Goal: Information Seeking & Learning: Learn about a topic

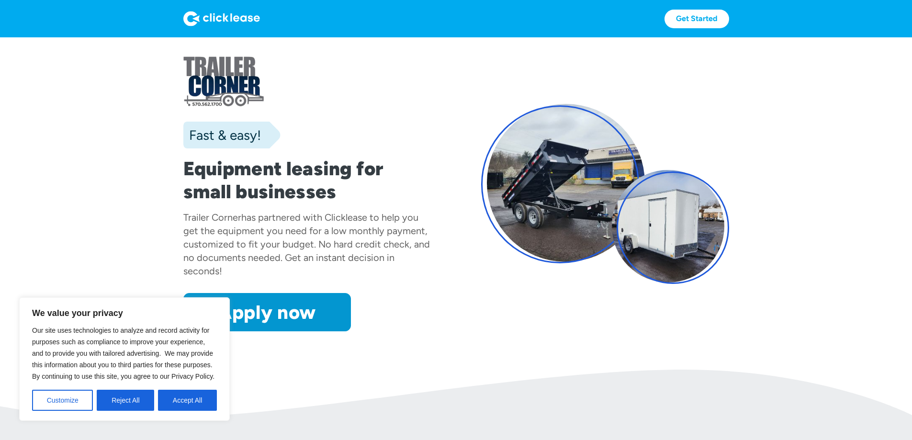
click at [183, 13] on img at bounding box center [221, 18] width 77 height 15
click at [183, 16] on img at bounding box center [221, 18] width 77 height 15
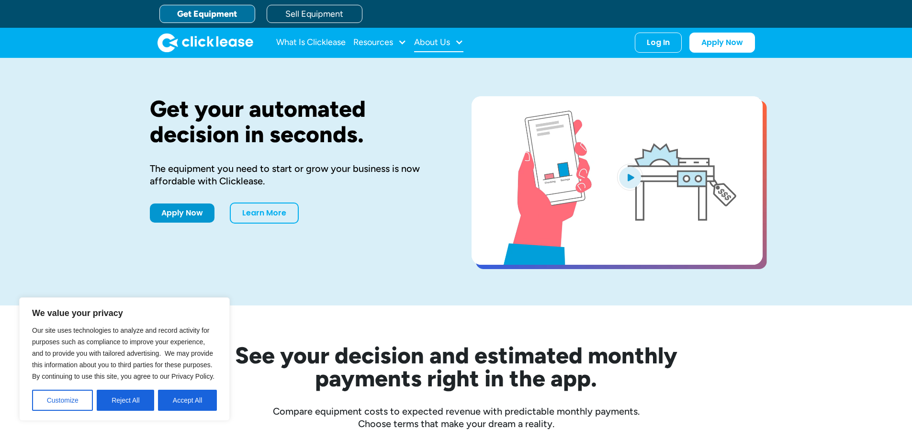
click at [456, 43] on div at bounding box center [459, 42] width 9 height 9
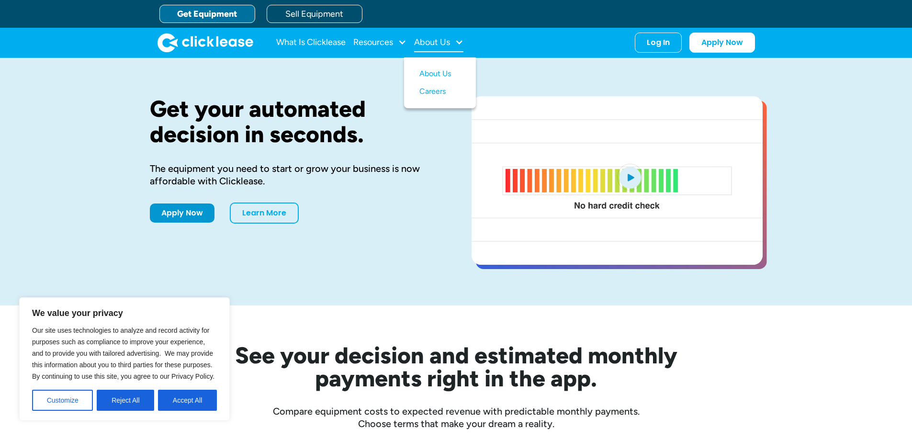
click at [456, 43] on div at bounding box center [459, 42] width 9 height 9
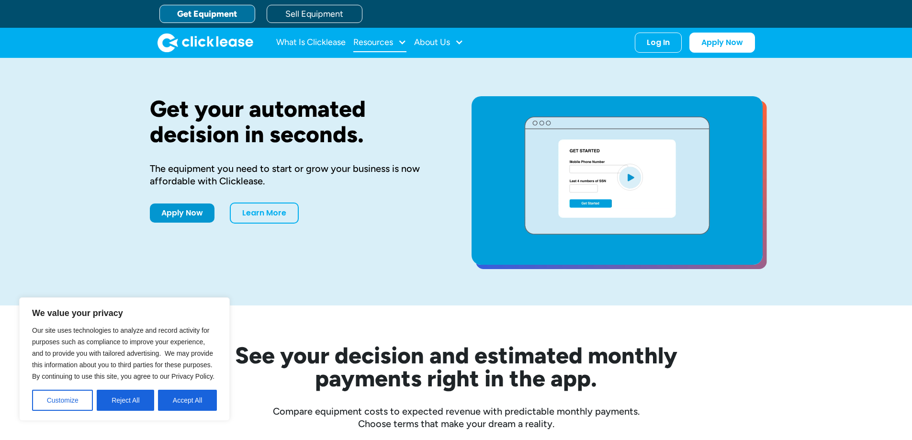
click at [397, 45] on div "Resources" at bounding box center [379, 42] width 53 height 19
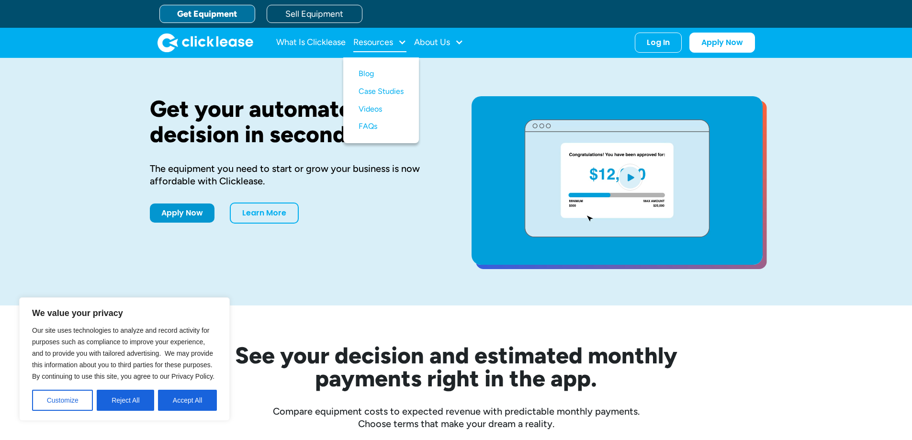
click at [397, 48] on div "Resources" at bounding box center [379, 42] width 53 height 19
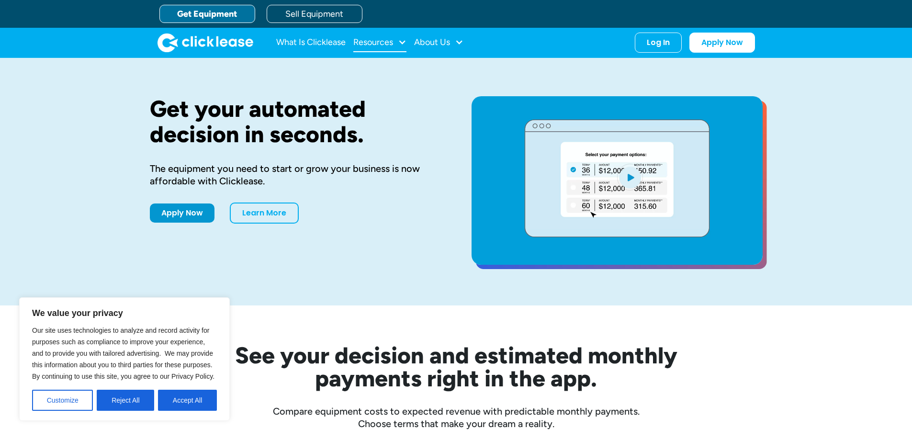
click at [381, 42] on div "Resources" at bounding box center [373, 42] width 40 height 0
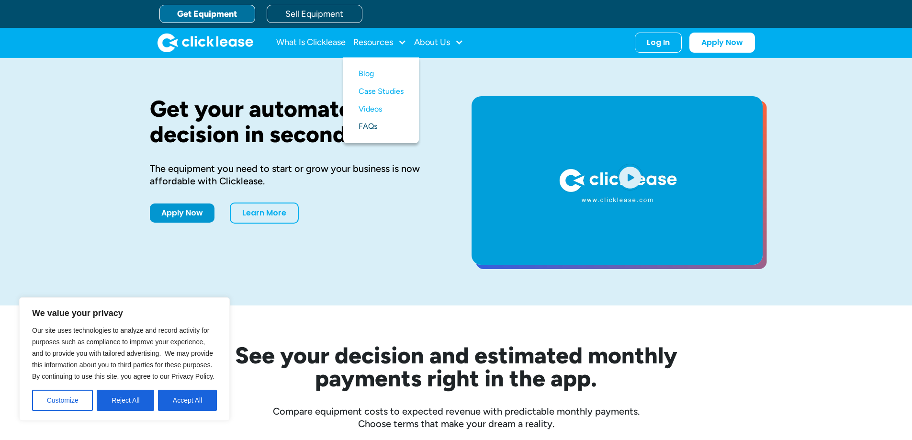
click at [374, 129] on link "FAQs" at bounding box center [381, 127] width 45 height 18
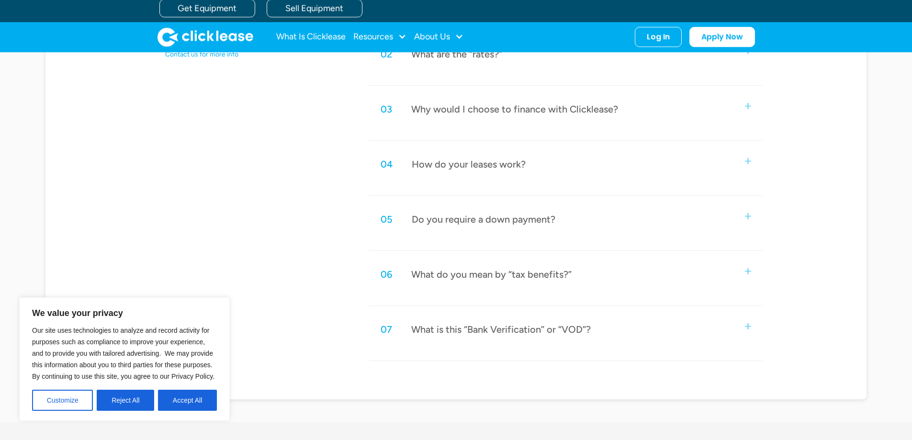
scroll to position [527, 0]
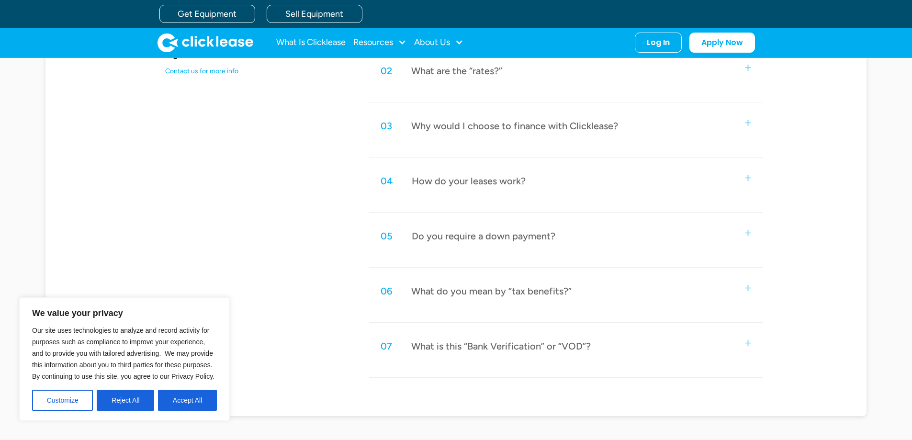
click at [745, 68] on img at bounding box center [748, 68] width 6 height 6
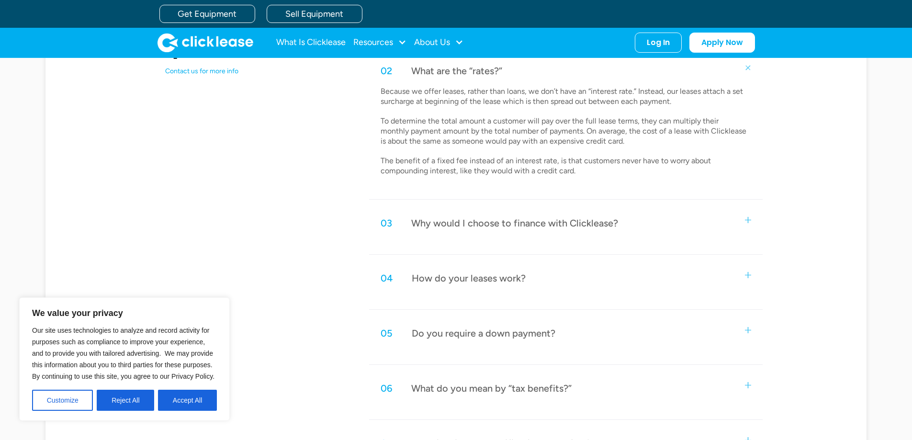
click at [745, 68] on img at bounding box center [748, 67] width 9 height 9
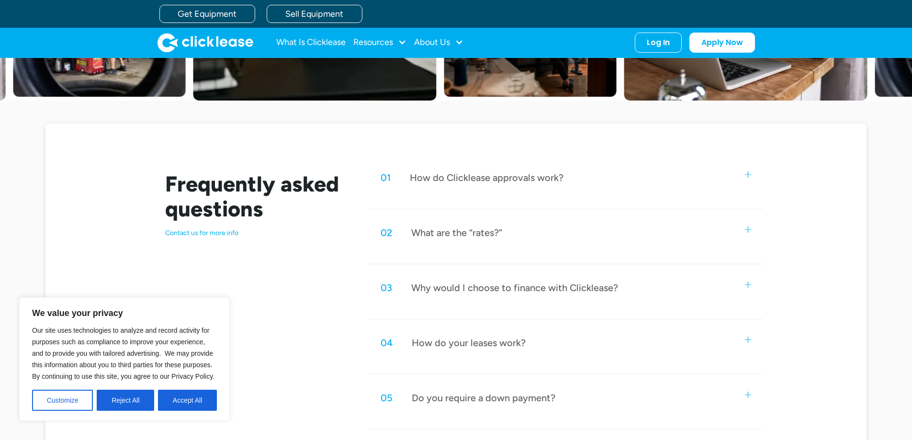
scroll to position [0, 0]
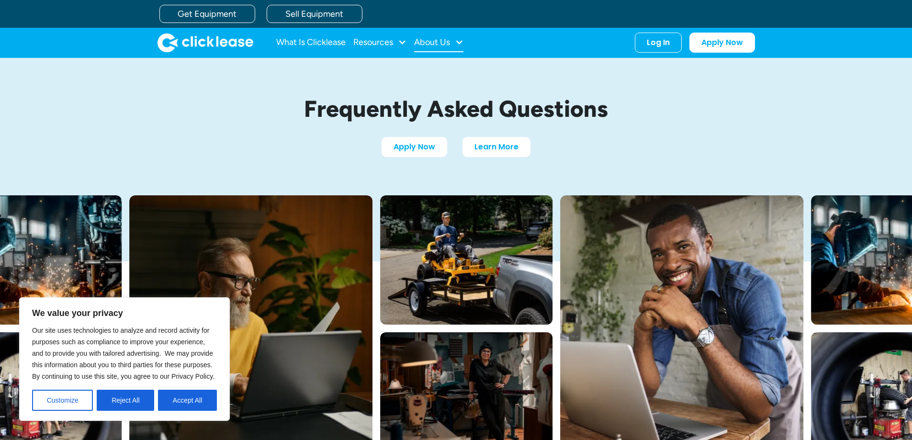
click at [441, 36] on div "About Us" at bounding box center [438, 42] width 49 height 19
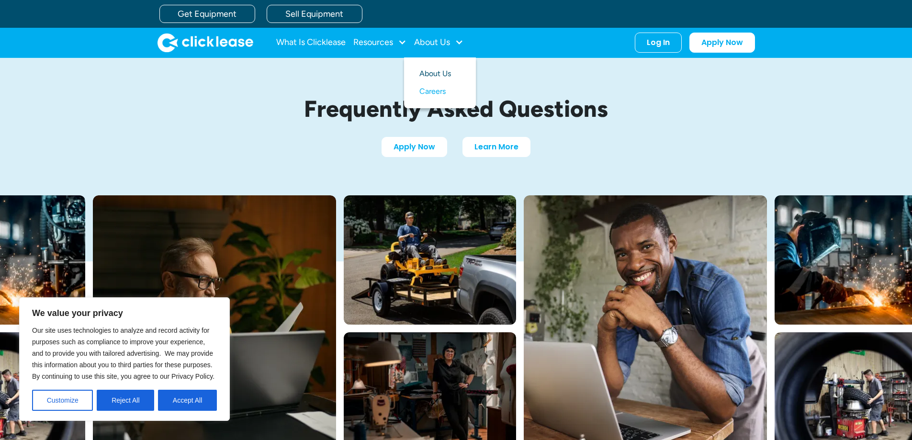
click at [439, 67] on link "About Us" at bounding box center [439, 74] width 41 height 18
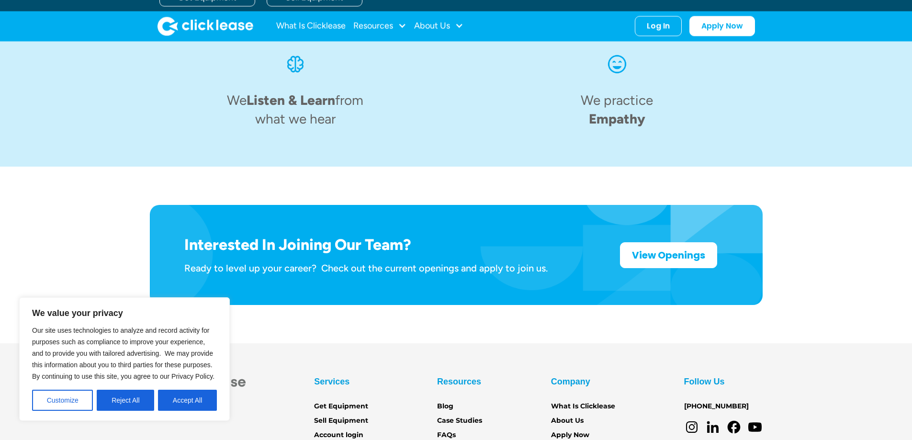
scroll to position [1486, 0]
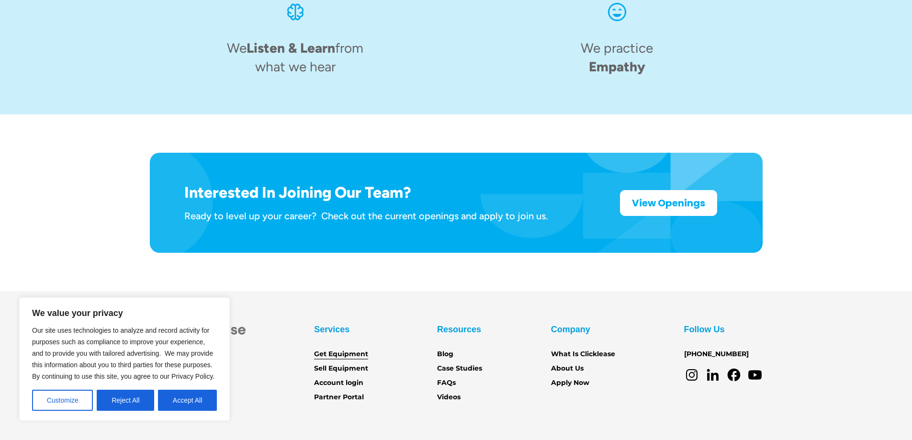
click at [356, 349] on link "Get Equipment" at bounding box center [341, 354] width 54 height 11
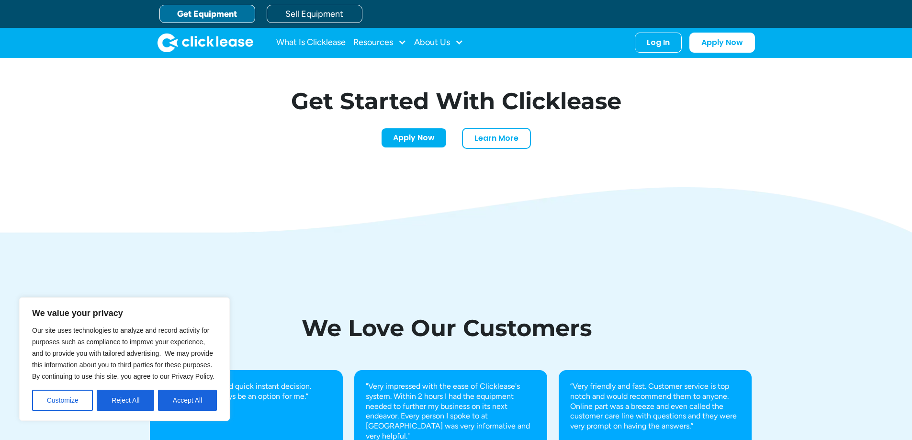
scroll to position [2992, 0]
